Goal: Register for event/course

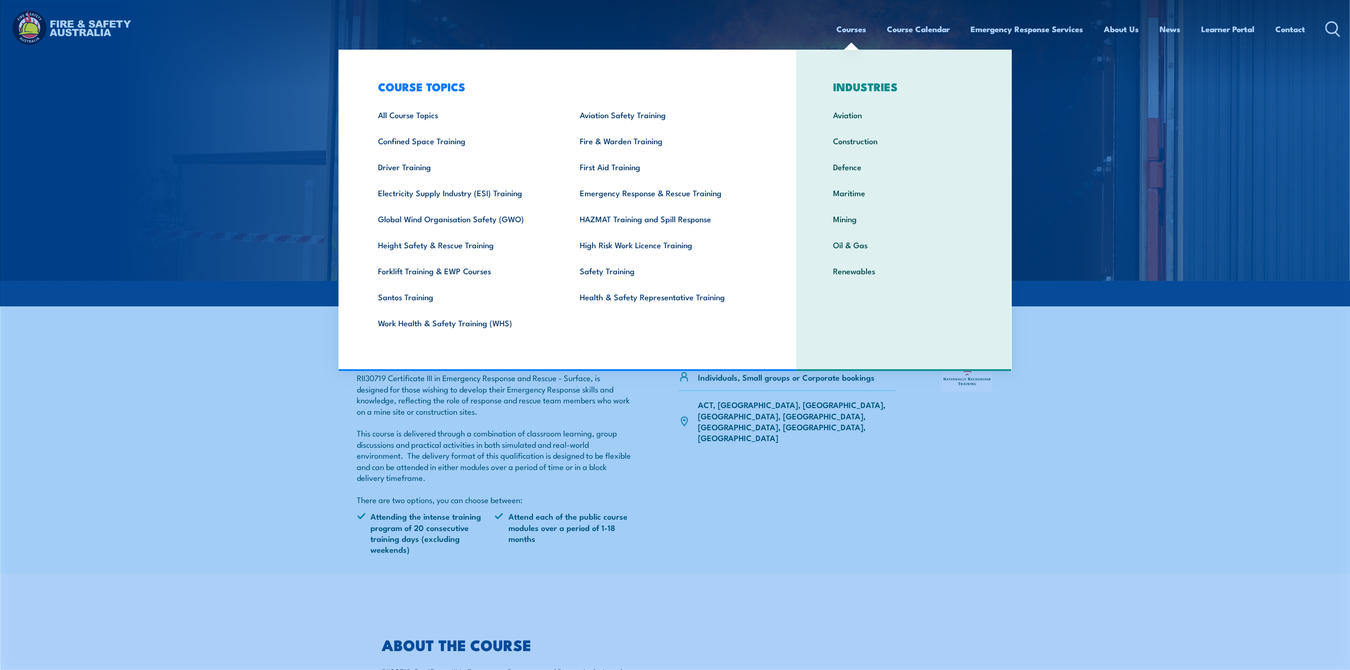
click at [852, 26] on link "Courses" at bounding box center [852, 29] width 30 height 25
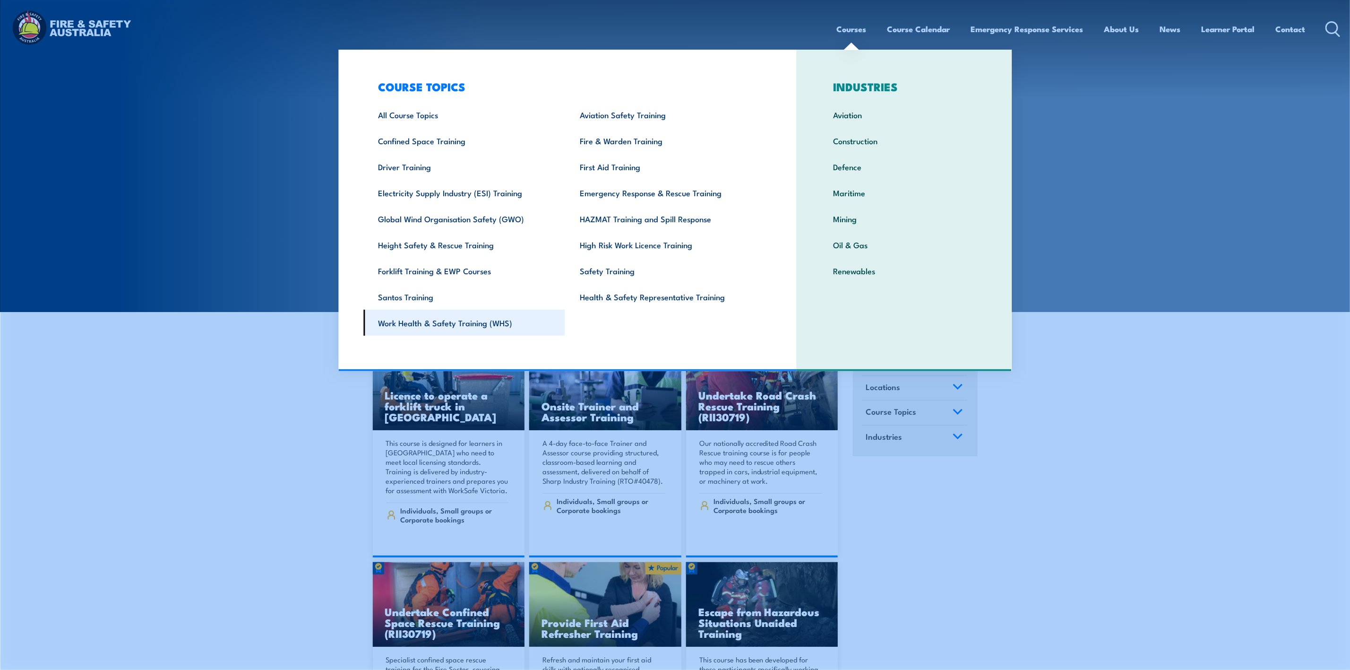
click at [433, 322] on link "Work Health & Safety Training (WHS)" at bounding box center [464, 322] width 202 height 26
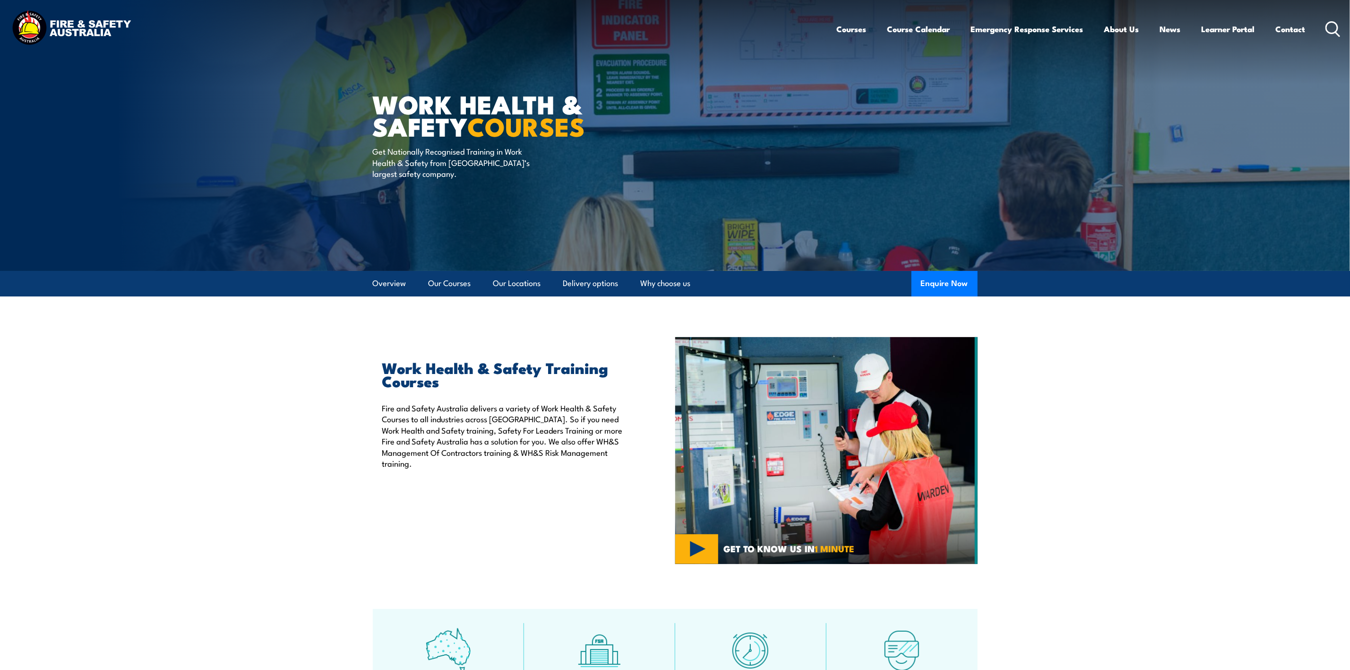
scroll to position [496, 0]
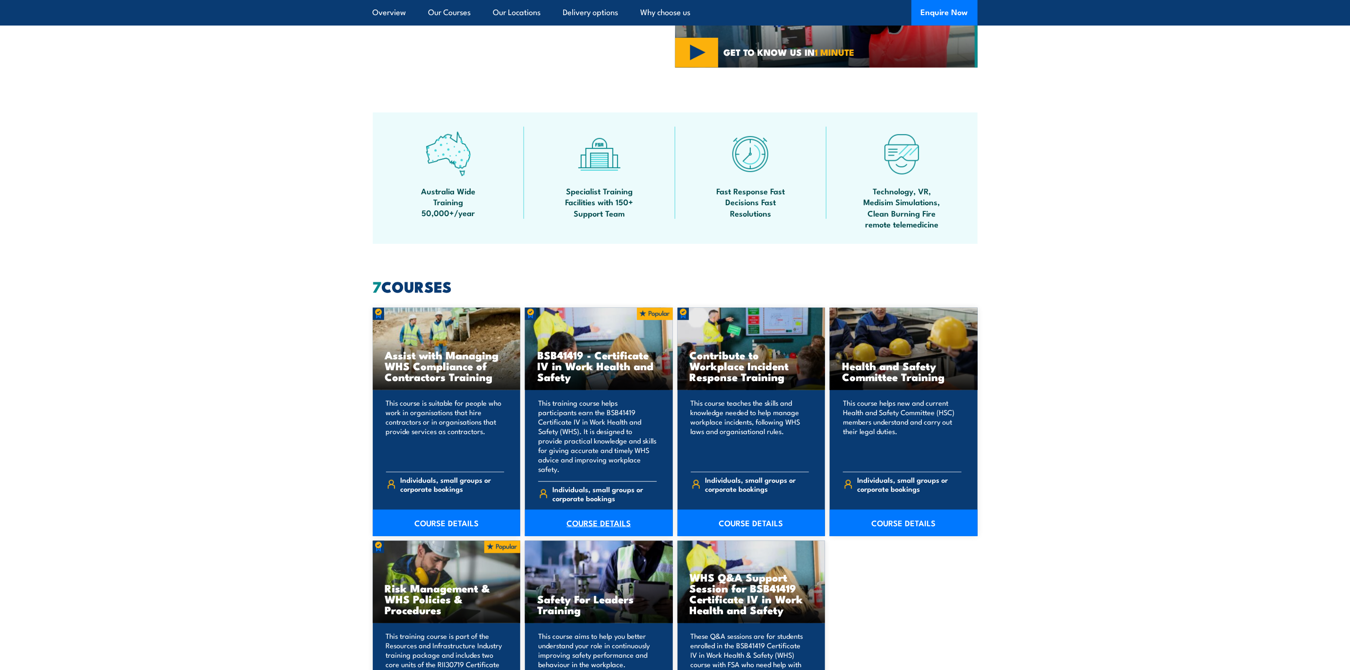
click at [617, 512] on link "COURSE DETAILS" at bounding box center [599, 522] width 148 height 26
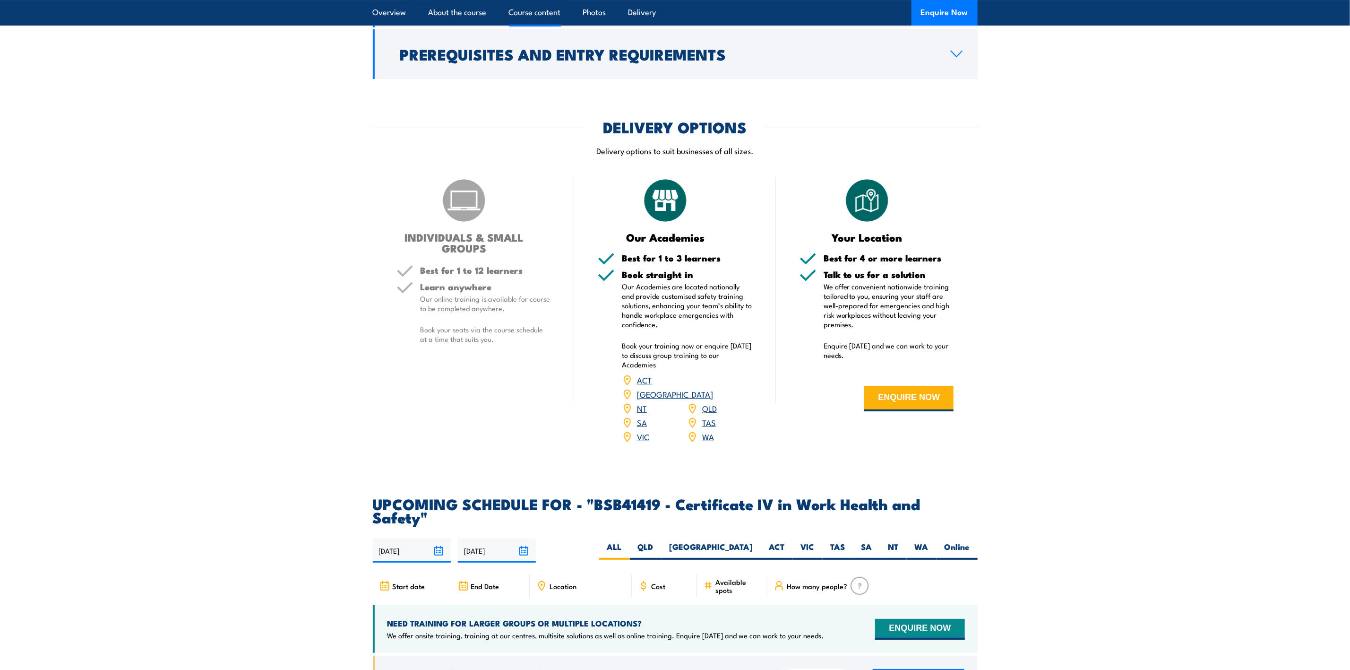
scroll to position [2764, 0]
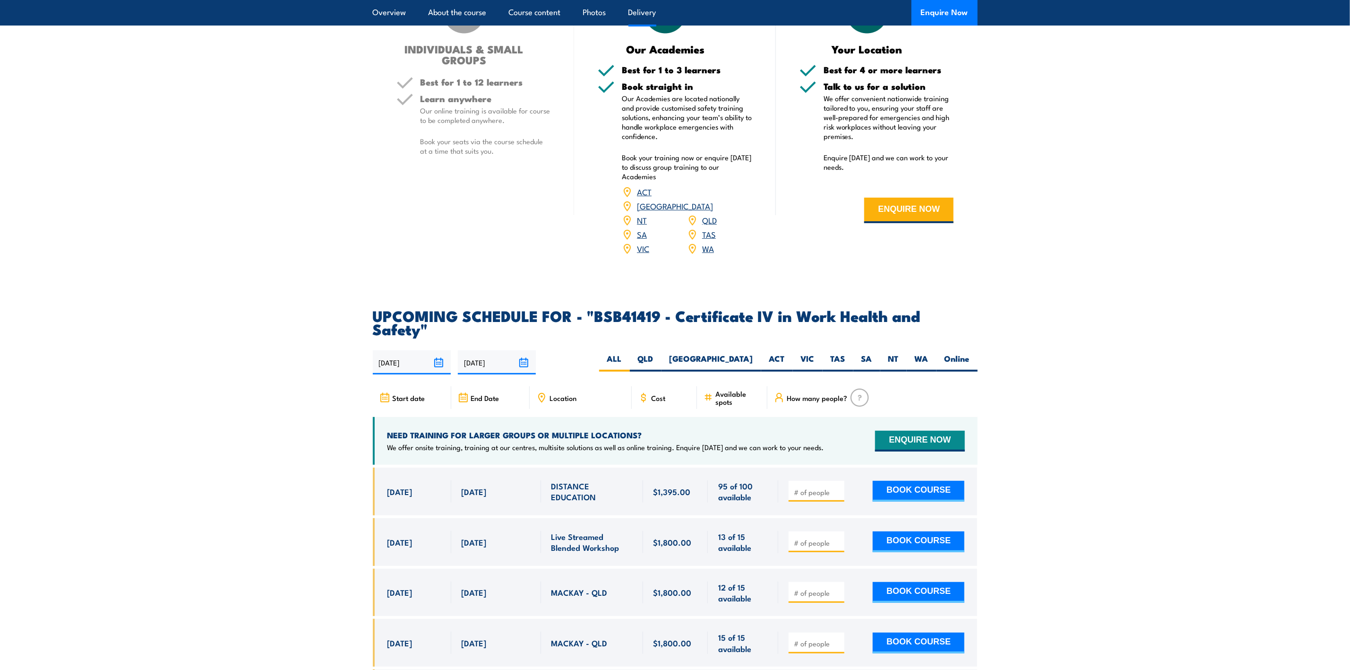
drag, startPoint x: 383, startPoint y: 510, endPoint x: 622, endPoint y: 530, distance: 240.4
click at [622, 530] on div "13 Oct, 2025 - 17 Oct, 2025" at bounding box center [675, 542] width 605 height 48
copy div "13 Oct, 2025 17 Oct, 2025 Live Streamed Blended Workshop"
drag, startPoint x: 248, startPoint y: 468, endPoint x: 305, endPoint y: 465, distance: 56.8
click at [248, 468] on section "UPCOMING SCHEDULE FOR - "BSB41419 - Certificate IV in Work Health and Safety" 2…" at bounding box center [675, 525] width 1350 height 433
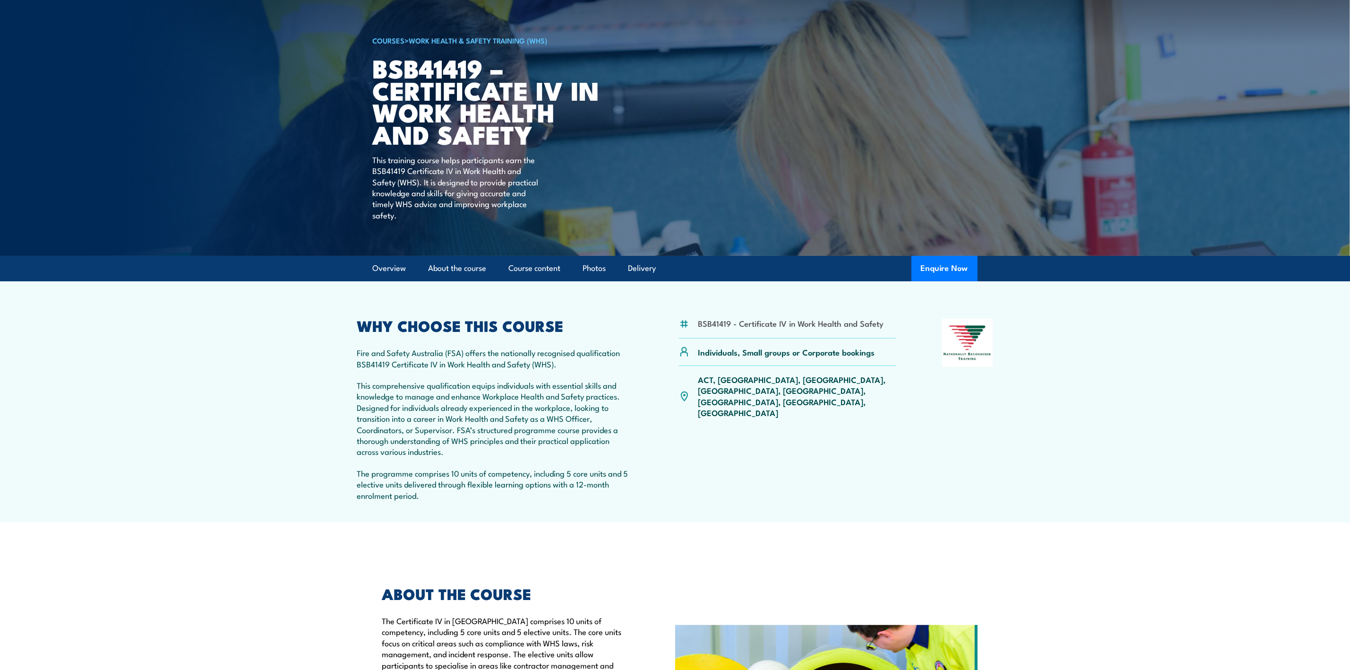
scroll to position [0, 0]
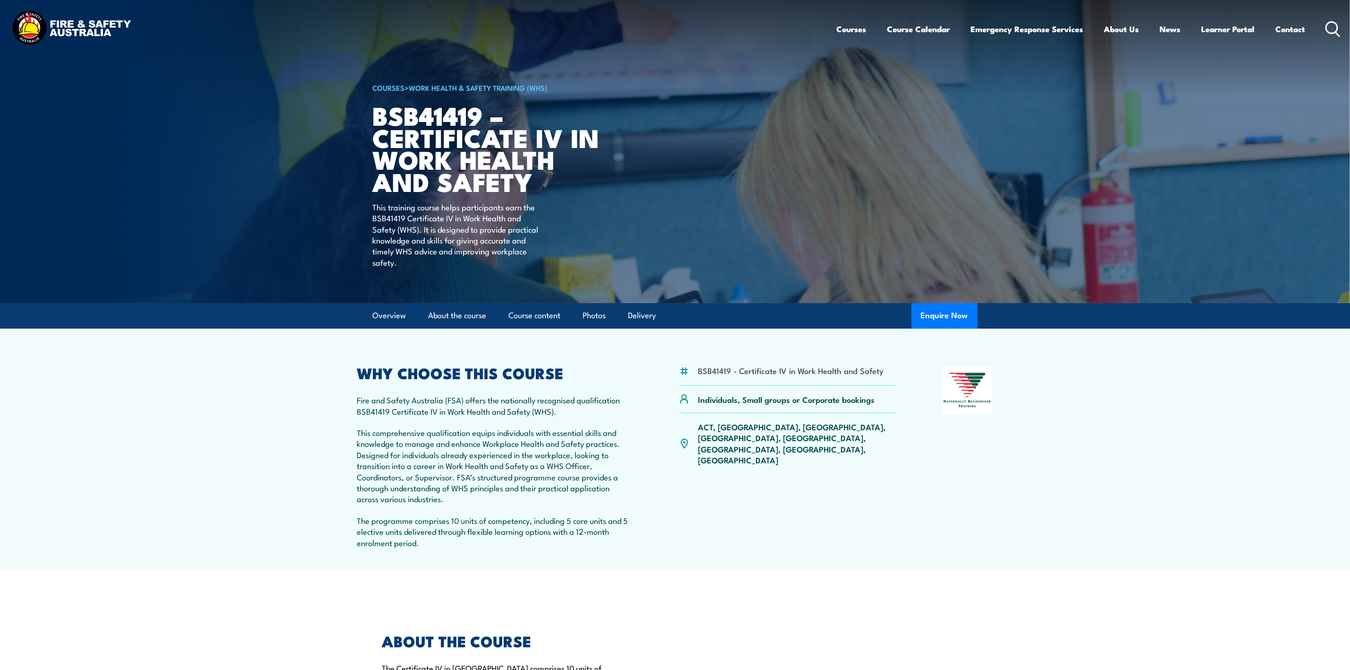
click at [1328, 20] on div "Courses Course Calendar Emergency Response Services Services Overview Emergency…" at bounding box center [1089, 29] width 504 height 41
click at [1337, 30] on circle at bounding box center [1331, 27] width 11 height 11
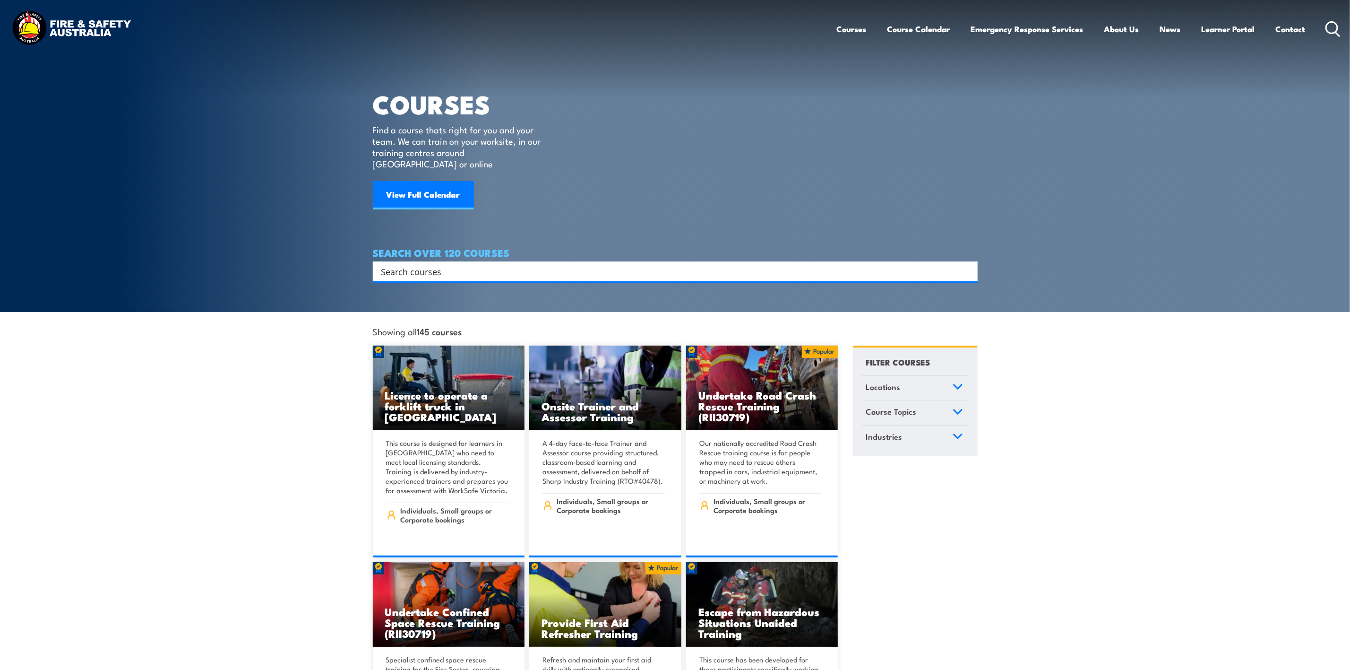
click at [454, 264] on input "Search input" at bounding box center [669, 271] width 576 height 14
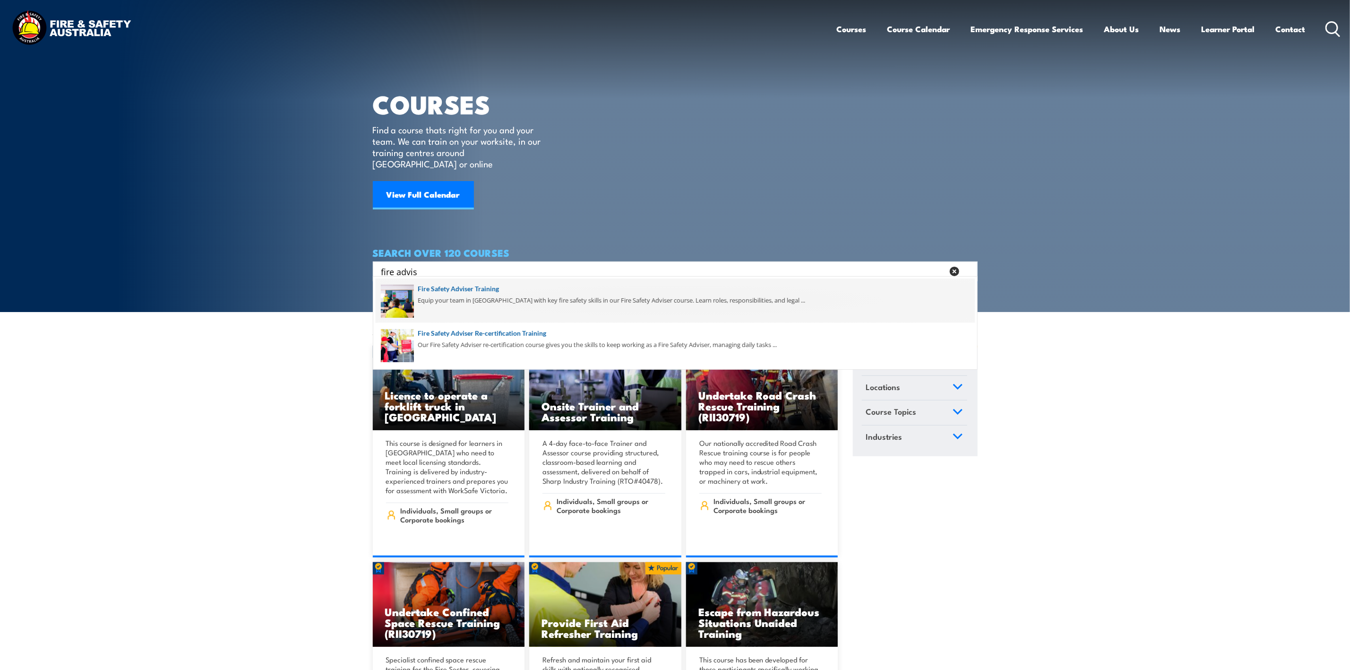
type input "fire advis"
click at [458, 291] on span at bounding box center [675, 300] width 599 height 44
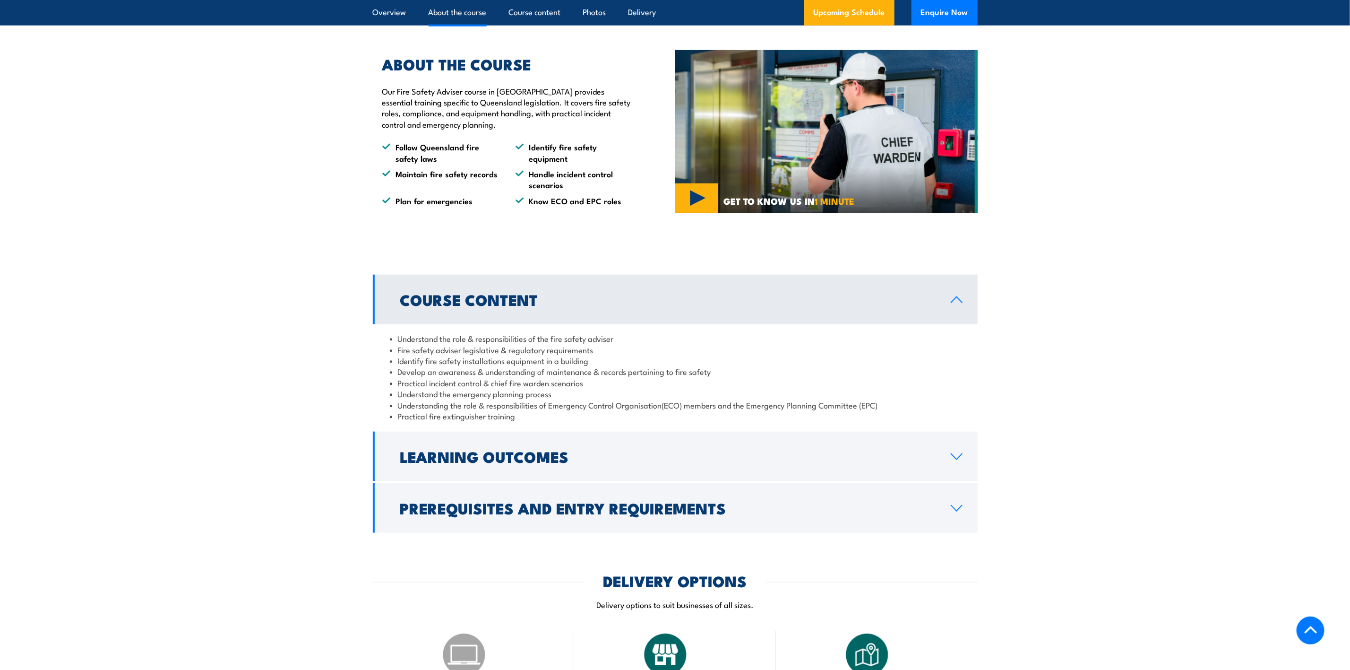
scroll to position [780, 0]
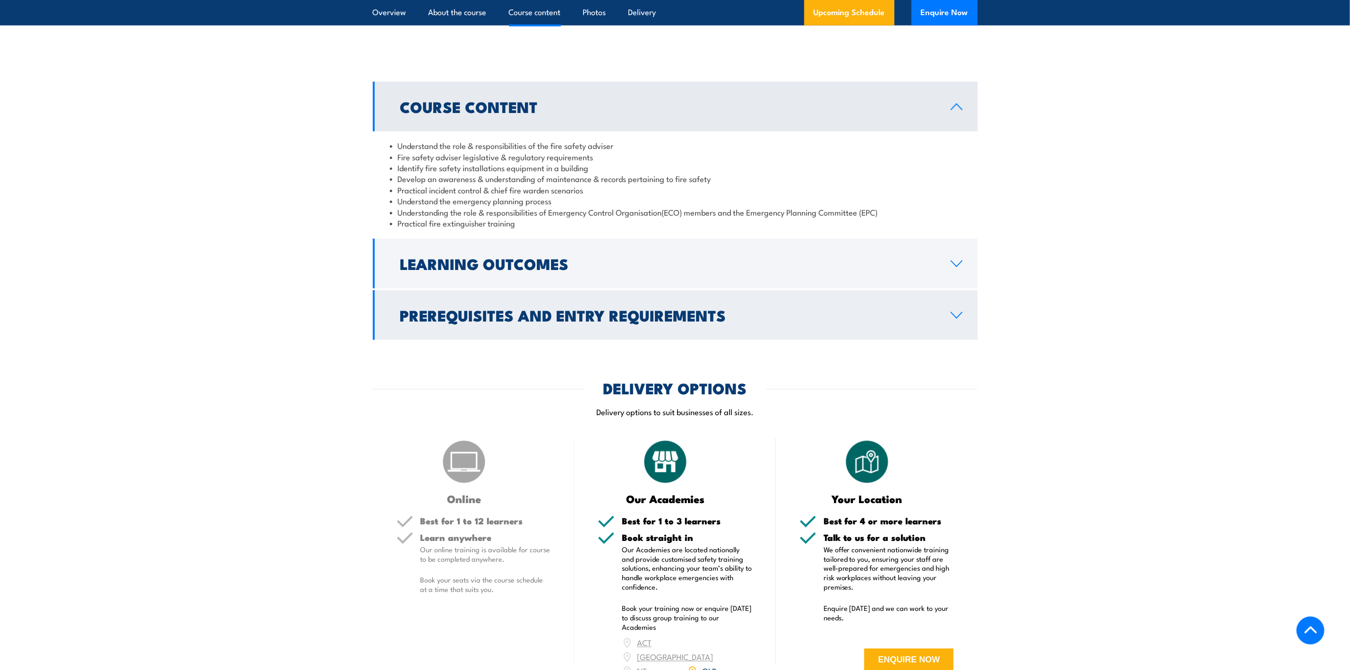
click at [952, 319] on icon at bounding box center [956, 315] width 13 height 8
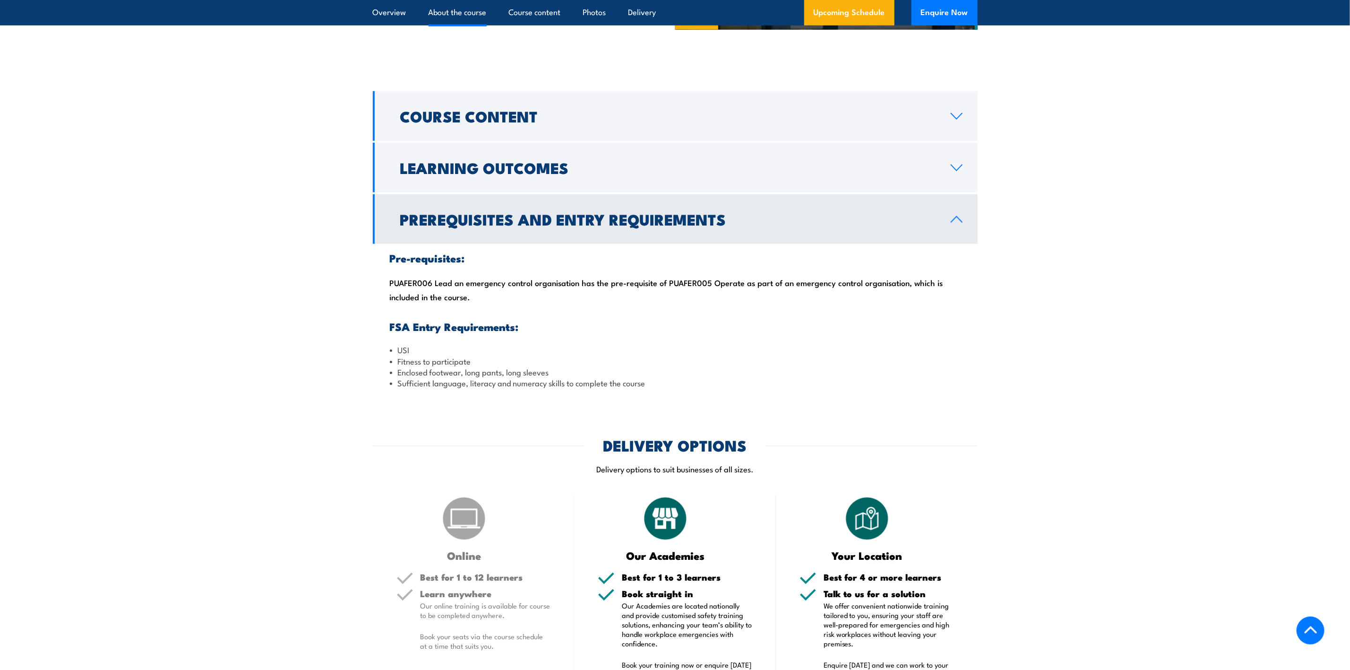
scroll to position [567, 0]
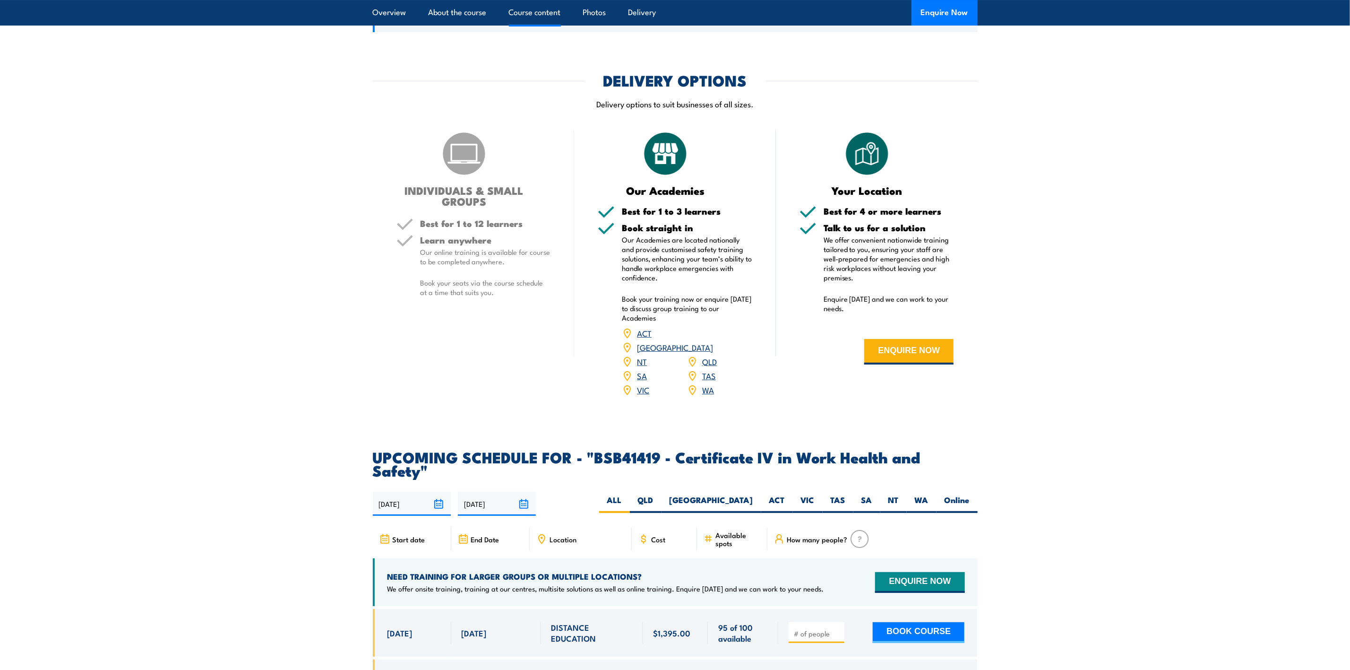
scroll to position [2906, 0]
